Goal: Task Accomplishment & Management: Use online tool/utility

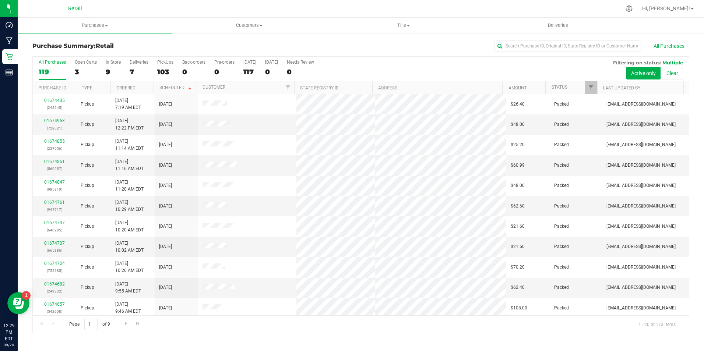
click at [111, 58] on div "All Purchases 119 Open Carts 3 In Store 9 Deliveries 7 PickUps 103 Back-orders …" at bounding box center [361, 60] width 656 height 6
click at [100, 72] on div "All Purchases 119 Open Carts 3 In Store 9 Deliveries 7 PickUps 103 Back-orders …" at bounding box center [361, 69] width 656 height 25
click at [103, 71] on div "All Purchases 119 Open Carts 3 In Store 9 Deliveries 7 PickUps 103 Back-orders …" at bounding box center [361, 69] width 656 height 25
click at [109, 71] on div "9" at bounding box center [113, 72] width 15 height 8
click at [0, 0] on input "In Store 9" at bounding box center [0, 0] width 0 height 0
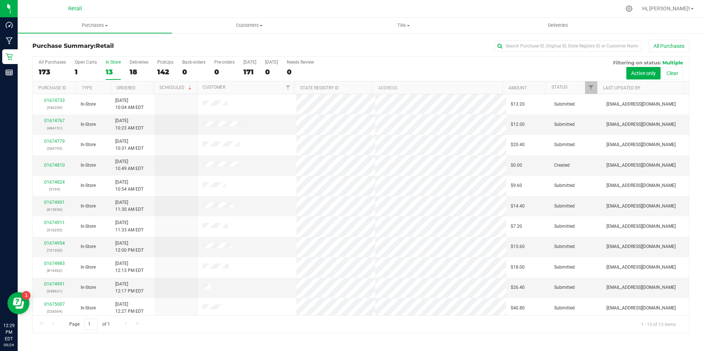
click at [580, 37] on div "Purchase Summary: Retail All Purchases All Purchases 173 Open Carts 1 In Store …" at bounding box center [361, 186] width 686 height 308
click at [566, 42] on input "text" at bounding box center [567, 45] width 147 height 11
type input "a"
type input "war"
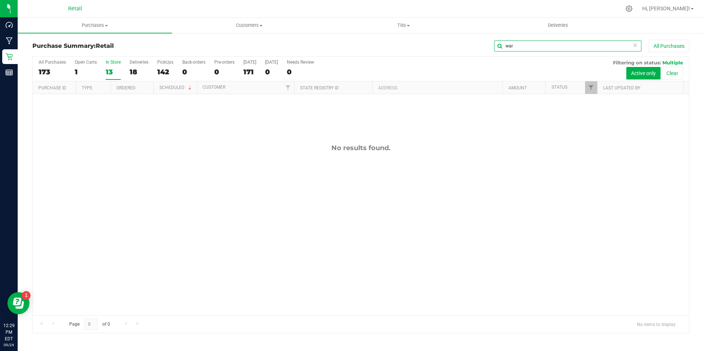
drag, startPoint x: 524, startPoint y: 44, endPoint x: 475, endPoint y: 46, distance: 48.6
click at [475, 46] on div "war All Purchases" at bounding box center [469, 46] width 437 height 13
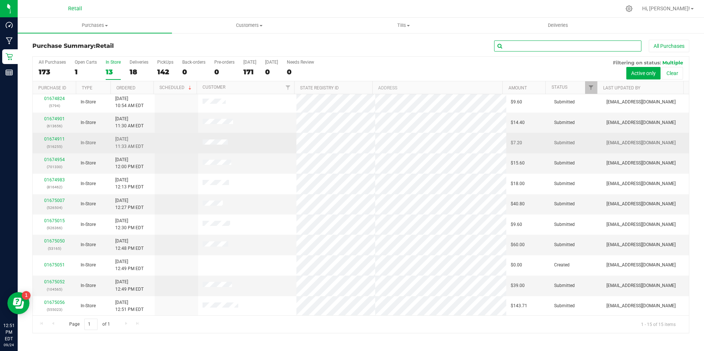
scroll to position [84, 0]
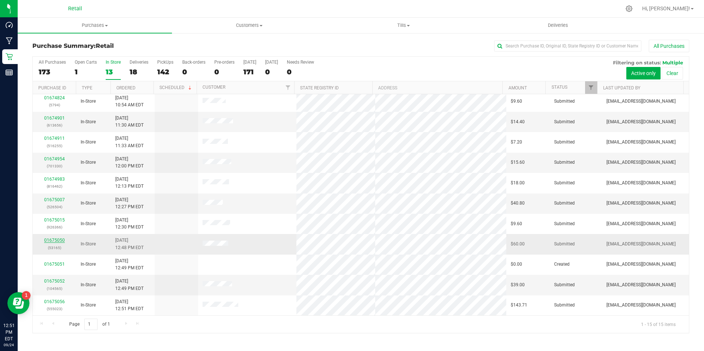
click at [62, 242] on link "01675050" at bounding box center [54, 240] width 21 height 5
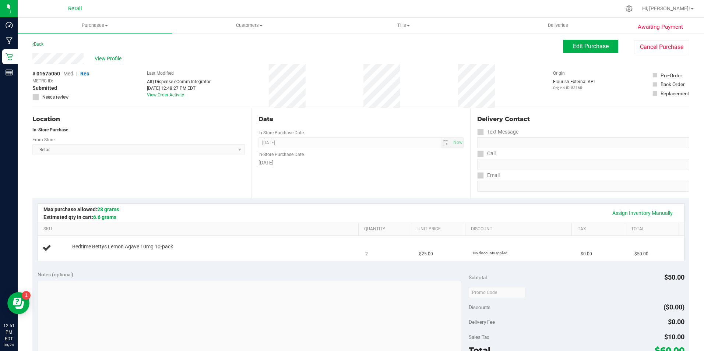
click at [102, 64] on div "# 01675050 Med | Rec METRC ID: - Submitted Needs review Last Modified AIQ Dispe…" at bounding box center [360, 86] width 656 height 44
click at [113, 60] on span "View Profile" at bounding box center [109, 59] width 29 height 8
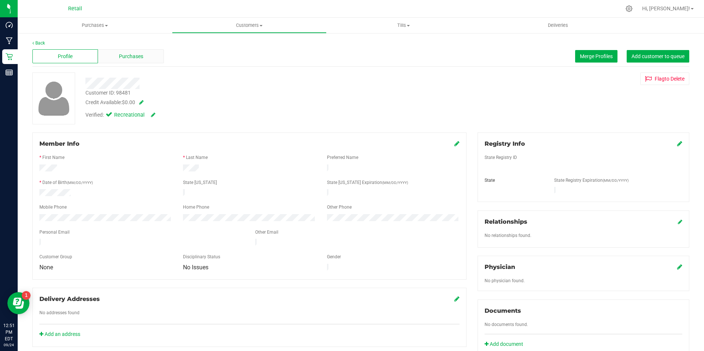
click at [153, 60] on div "Purchases" at bounding box center [130, 56] width 65 height 14
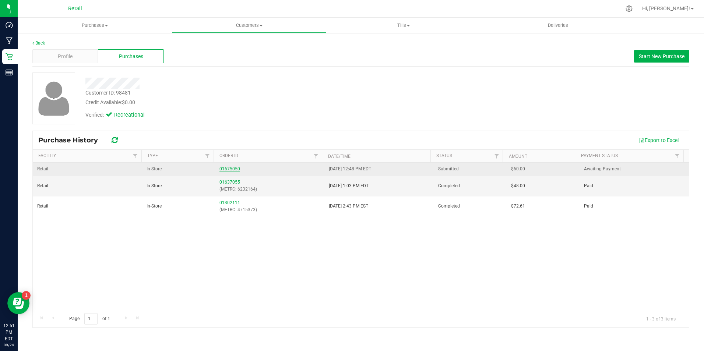
click at [230, 169] on link "01675050" at bounding box center [229, 168] width 21 height 5
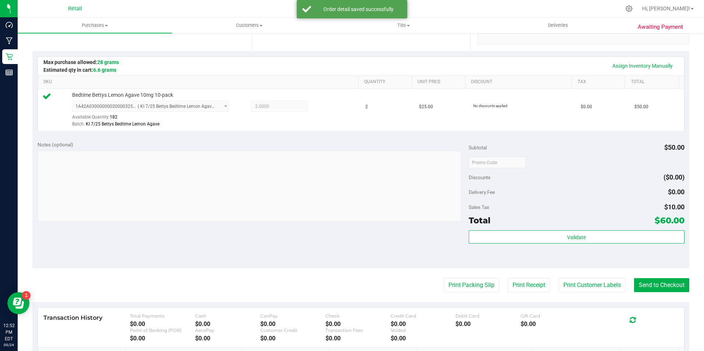
scroll to position [221, 0]
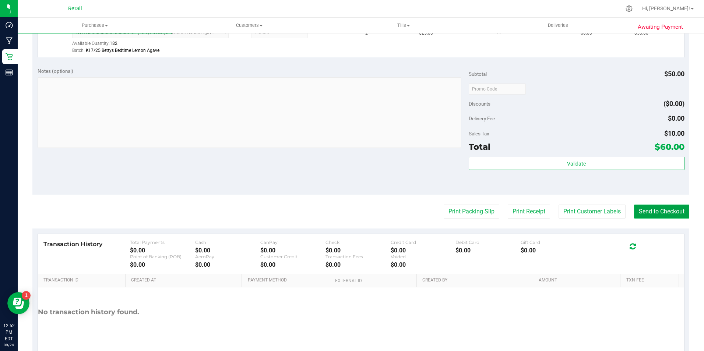
click at [653, 214] on button "Send to Checkout" at bounding box center [661, 212] width 55 height 14
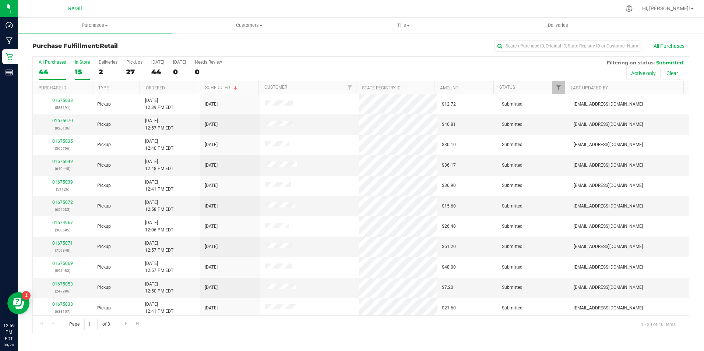
click at [84, 69] on div "15" at bounding box center [82, 72] width 15 height 8
click at [0, 0] on input "In Store 15" at bounding box center [0, 0] width 0 height 0
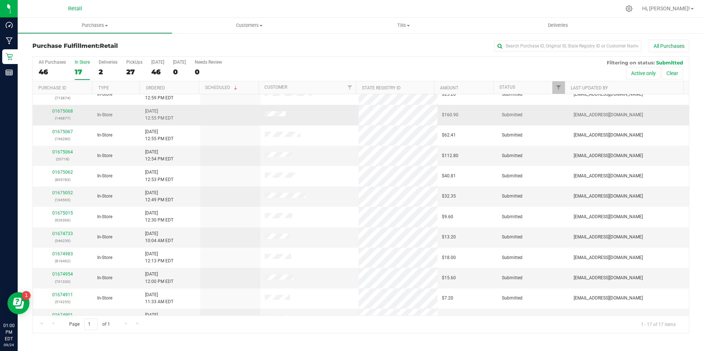
scroll to position [125, 0]
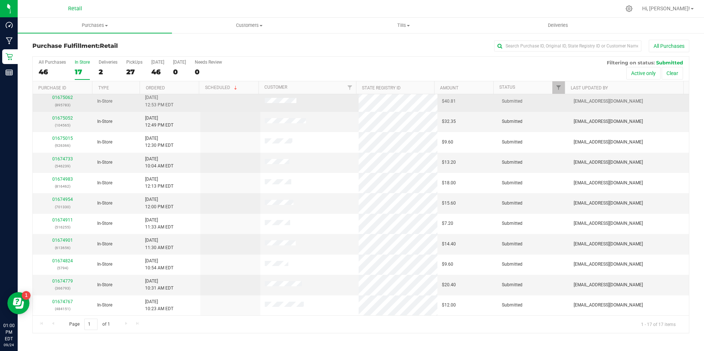
click at [68, 102] on p "(895783)" at bounding box center [62, 105] width 51 height 7
click at [68, 100] on link "01675062" at bounding box center [62, 97] width 21 height 5
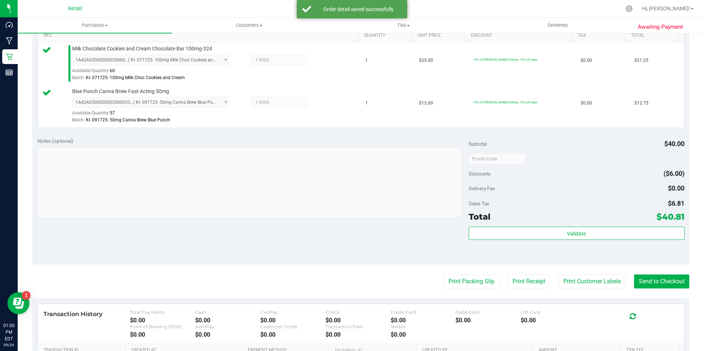
scroll to position [197, 0]
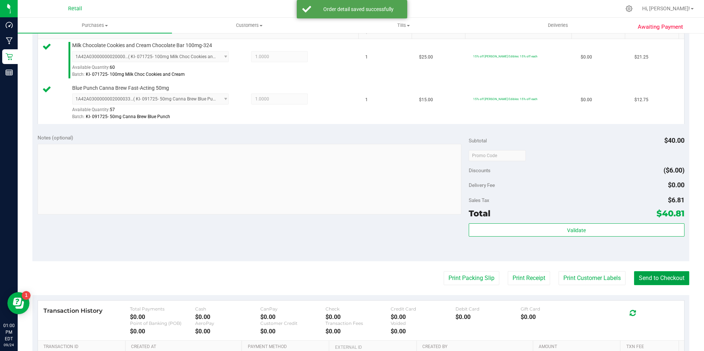
click at [652, 273] on button "Send to Checkout" at bounding box center [661, 278] width 55 height 14
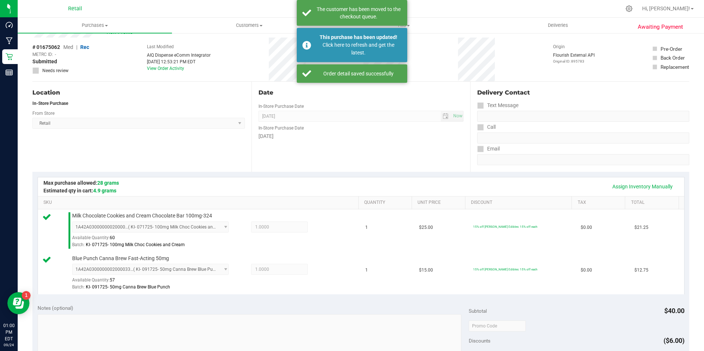
scroll to position [0, 0]
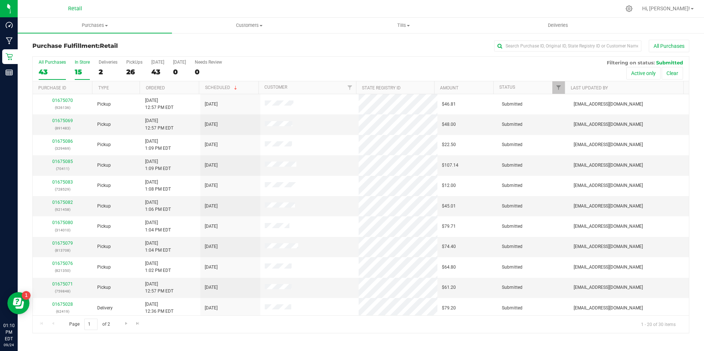
click at [82, 72] on div "15" at bounding box center [82, 72] width 15 height 8
click at [0, 0] on input "In Store 15" at bounding box center [0, 0] width 0 height 0
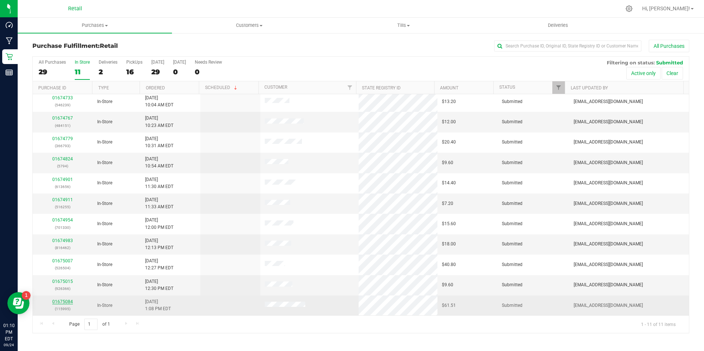
click at [70, 300] on link "01675084" at bounding box center [62, 301] width 21 height 5
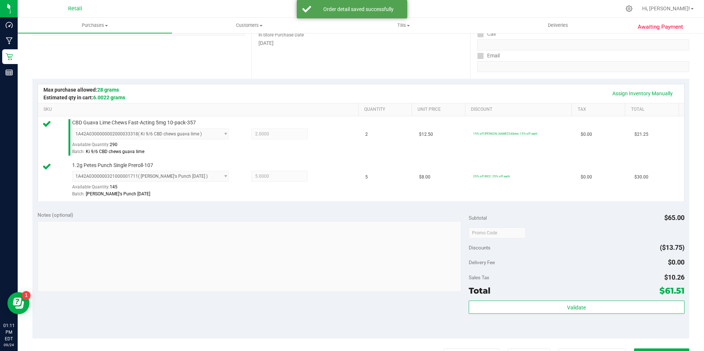
scroll to position [162, 0]
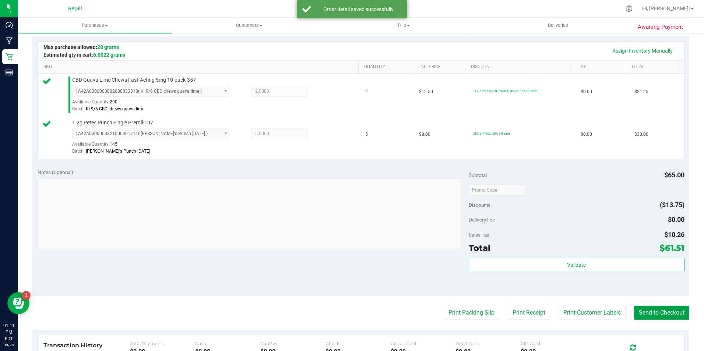
click at [652, 313] on button "Send to Checkout" at bounding box center [661, 313] width 55 height 14
